Goal: Task Accomplishment & Management: Use online tool/utility

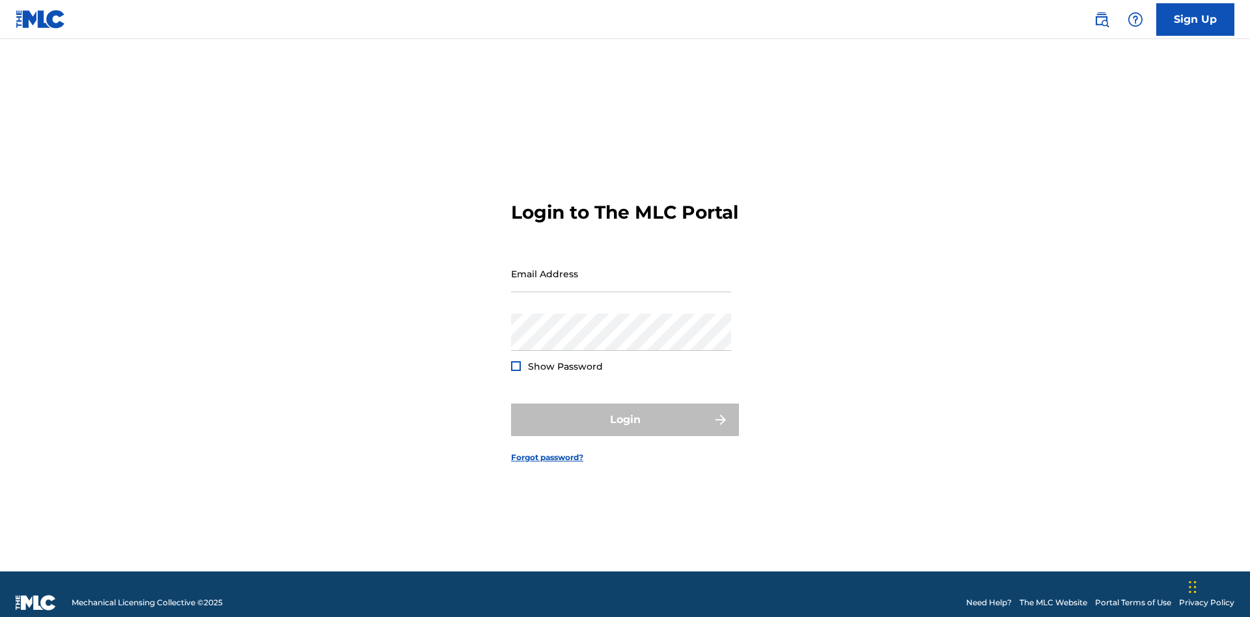
scroll to position [17, 0]
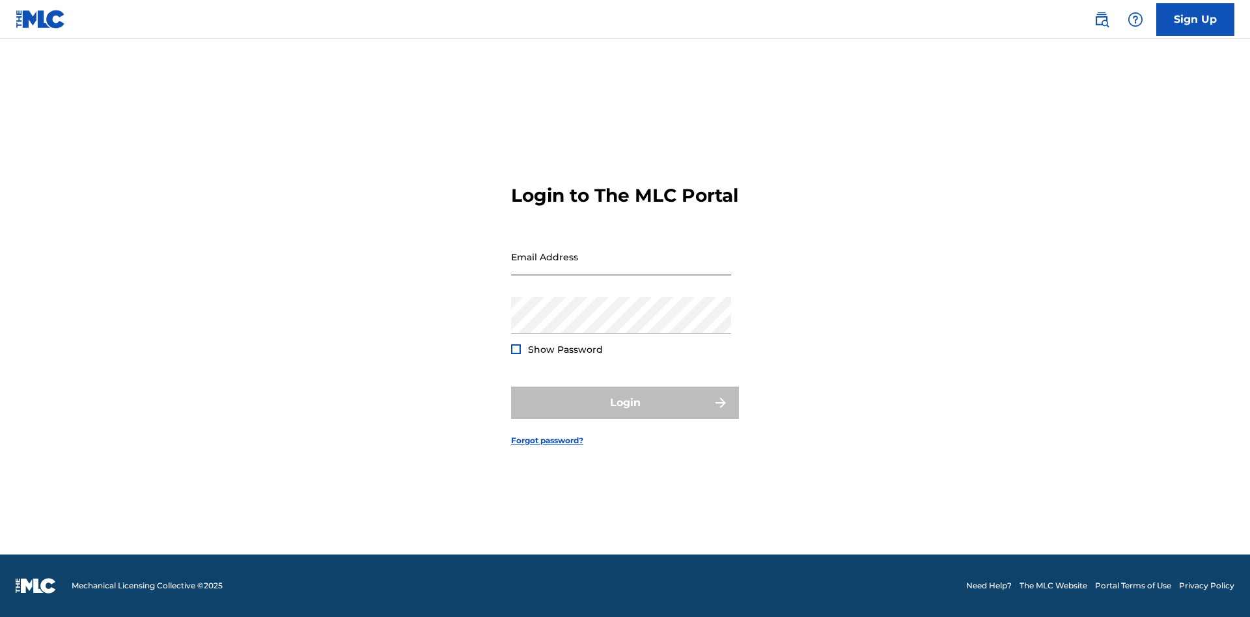
click at [621, 268] on input "Email Address" at bounding box center [621, 256] width 220 height 37
type input "Duke.McTesterson@gmail.com"
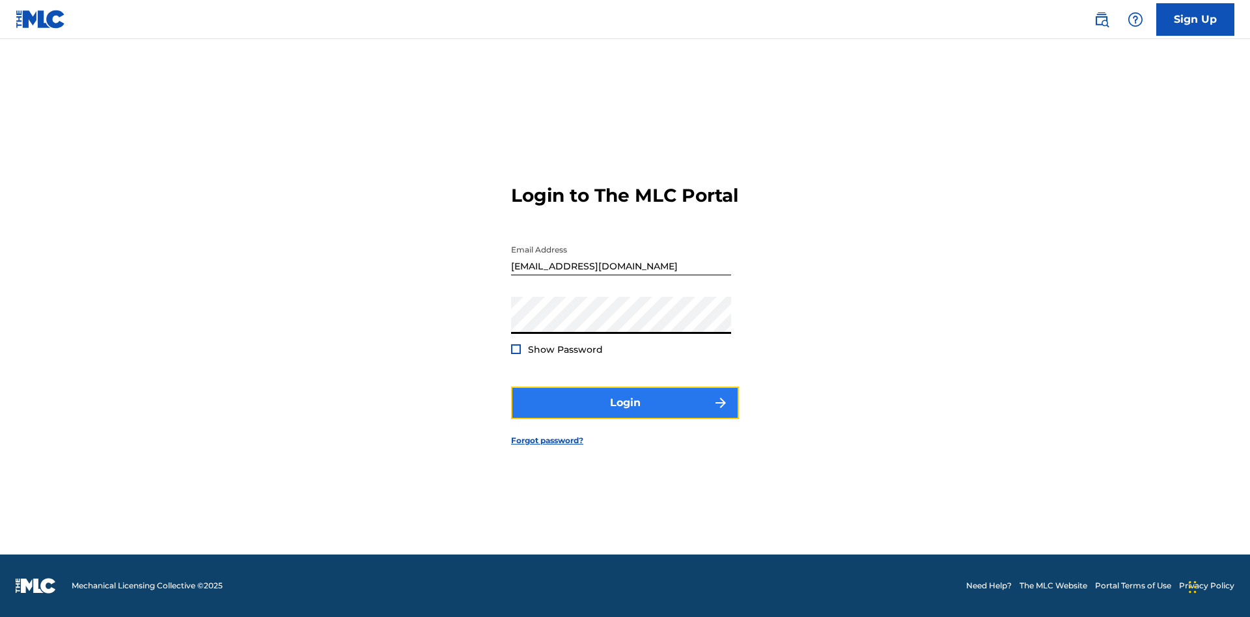
click at [625, 414] on button "Login" at bounding box center [625, 403] width 228 height 33
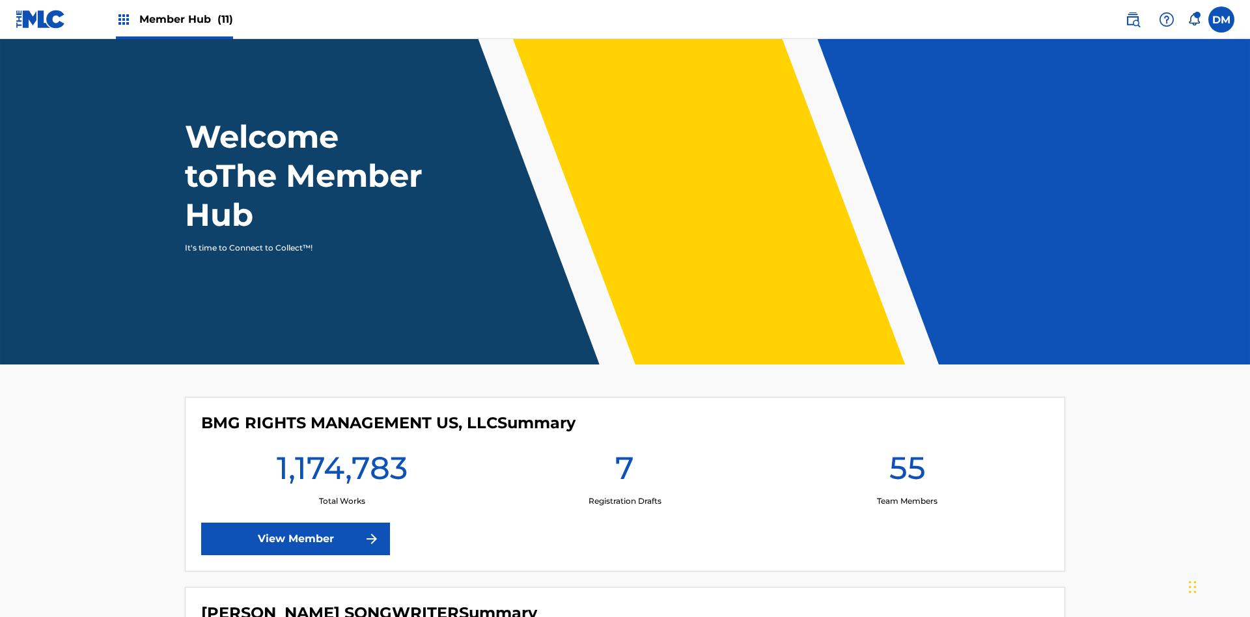
click at [174, 19] on span "Member Hub (11)" at bounding box center [186, 19] width 94 height 15
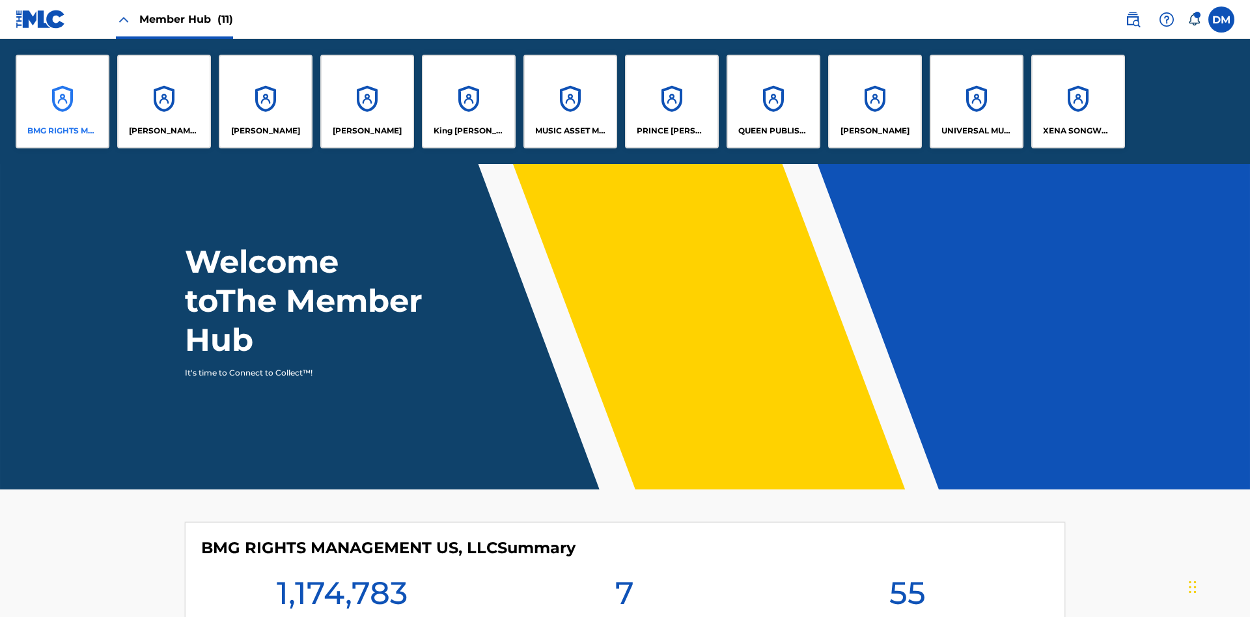
click at [63, 131] on p "BMG RIGHTS MANAGEMENT US, LLC" at bounding box center [62, 131] width 71 height 12
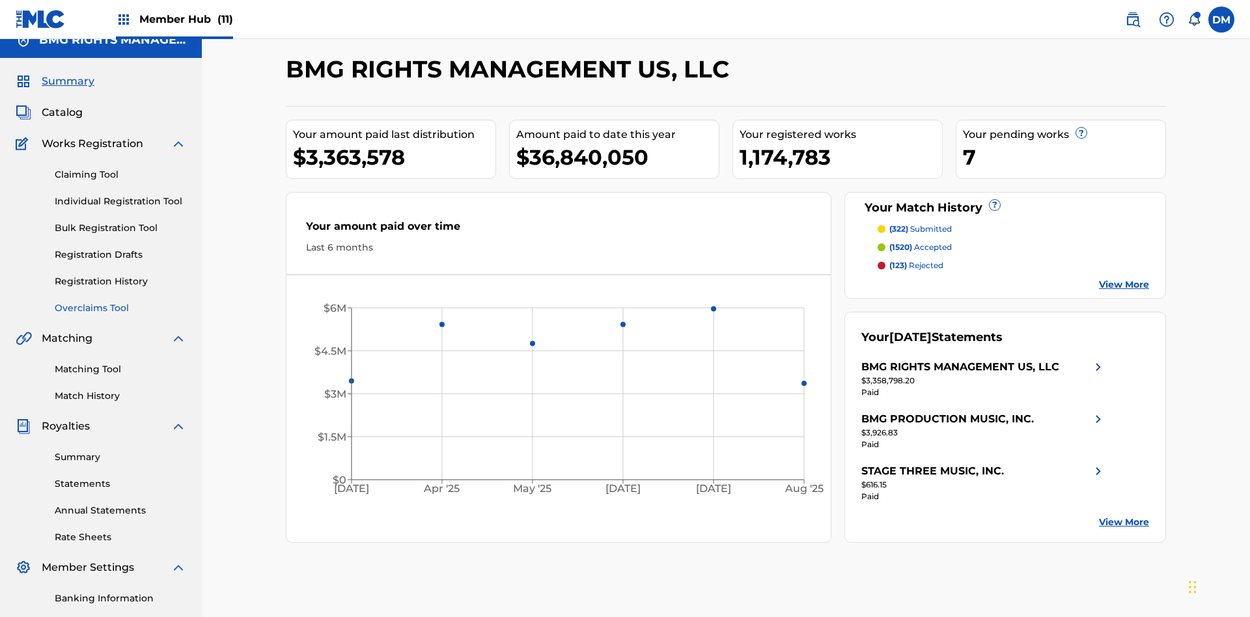
click at [120, 302] on link "Overclaims Tool" at bounding box center [121, 309] width 132 height 14
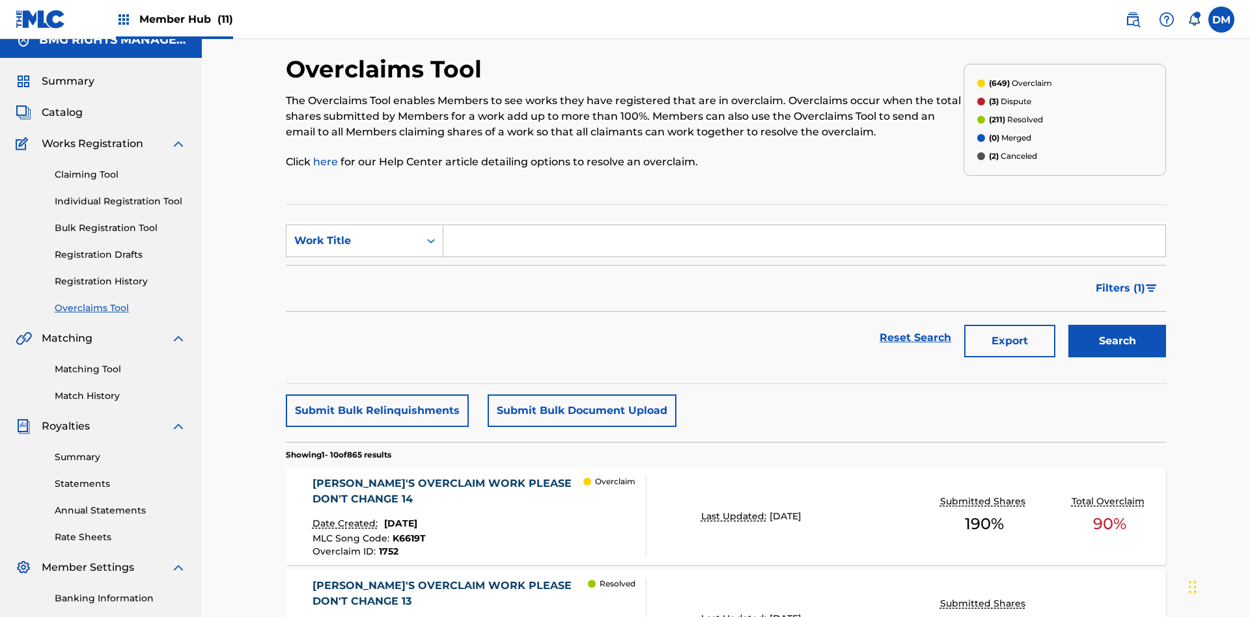
click at [1120, 281] on span "Filters ( 1 )" at bounding box center [1120, 289] width 49 height 16
click at [0, 0] on div "Search Form" at bounding box center [0, 0] width 0 height 0
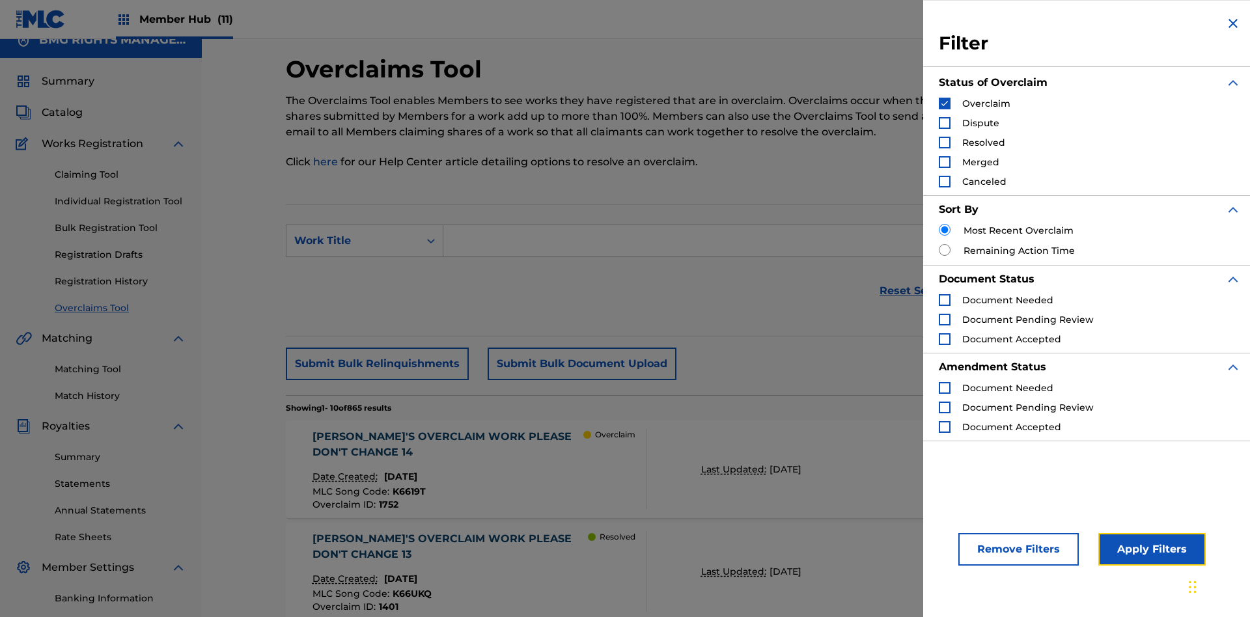
click at [1150, 550] on button "Apply Filters" at bounding box center [1152, 549] width 107 height 33
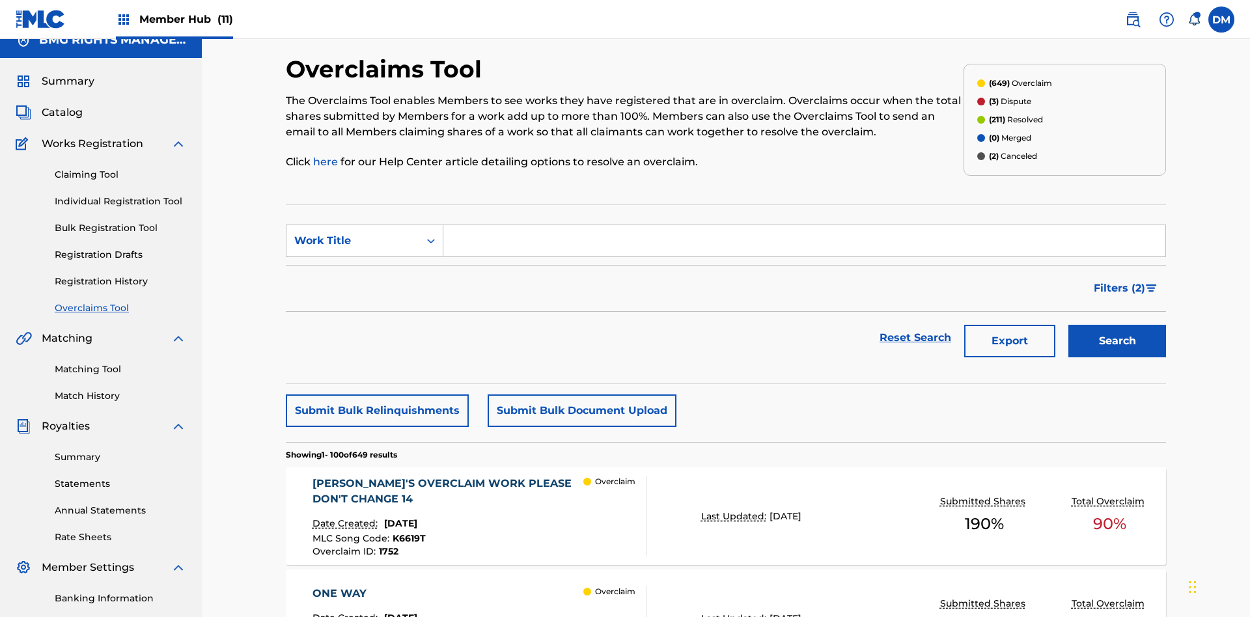
scroll to position [451, 0]
